Goal: Obtain resource: Download file/media

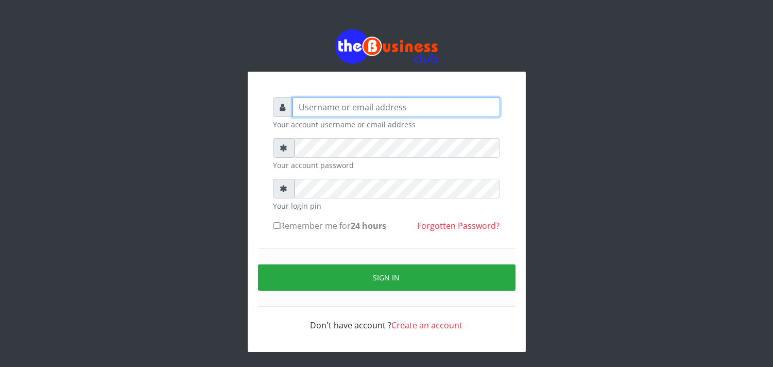
type input "[EMAIL_ADDRESS][DOMAIN_NAME]"
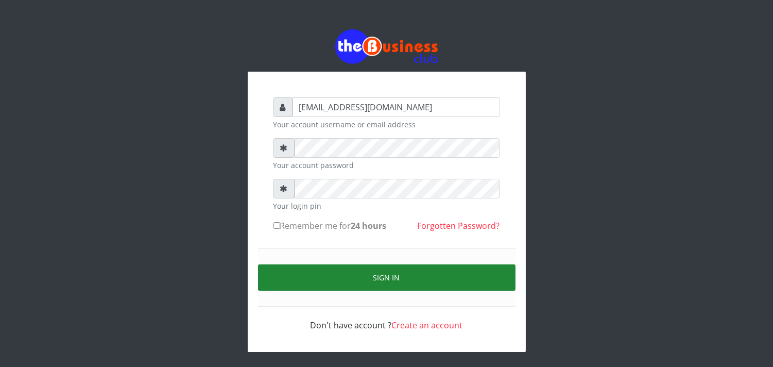
click at [295, 284] on button "Sign in" at bounding box center [386, 277] width 257 height 26
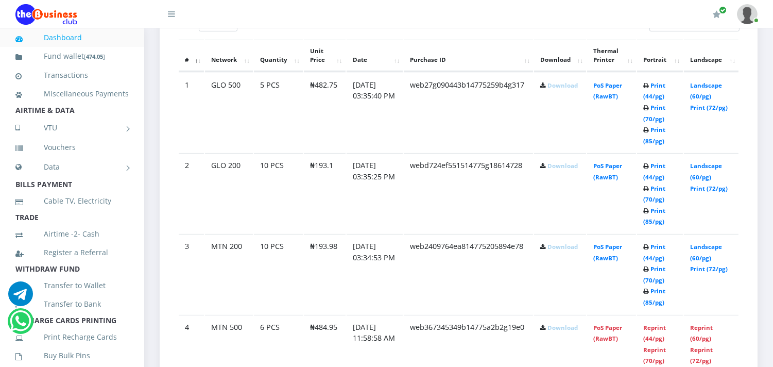
scroll to position [594, 0]
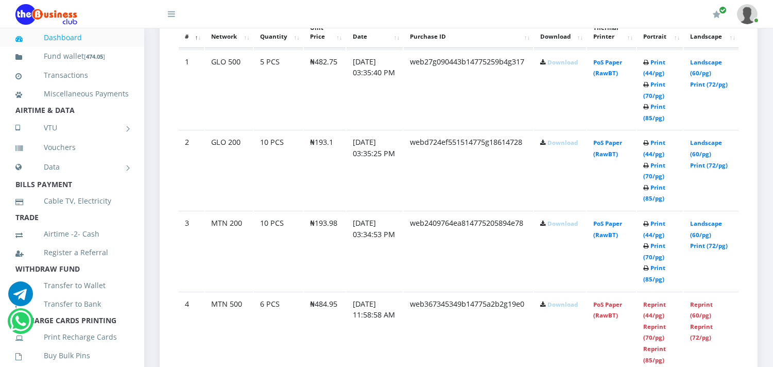
click at [600, 129] on td "PoS Paper (RawBT)" at bounding box center [611, 89] width 49 height 80
click at [603, 233] on link "PoS Paper (RawBT)" at bounding box center [607, 228] width 29 height 19
click at [613, 151] on link "PoS Paper (RawBT)" at bounding box center [607, 148] width 29 height 19
click at [563, 79] on td "Download" at bounding box center [560, 89] width 52 height 80
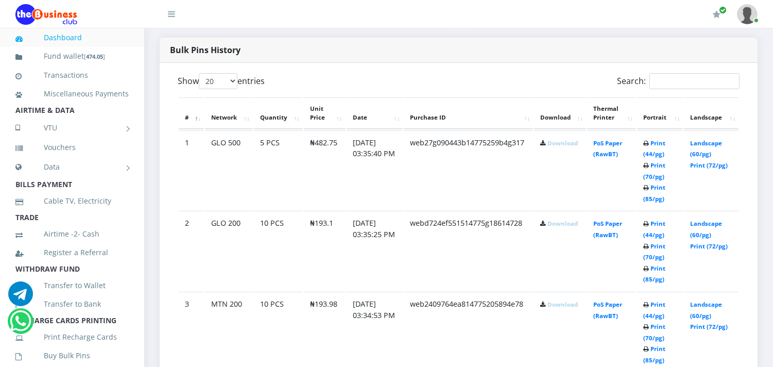
scroll to position [502, 0]
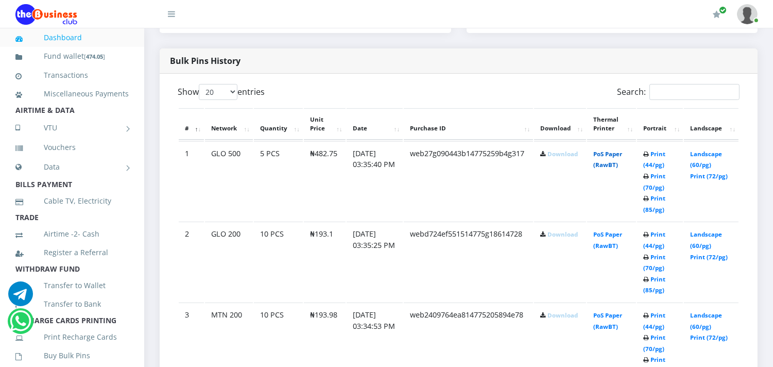
click at [612, 163] on link "PoS Paper (RawBT)" at bounding box center [607, 159] width 29 height 19
